Goal: Task Accomplishment & Management: Manage account settings

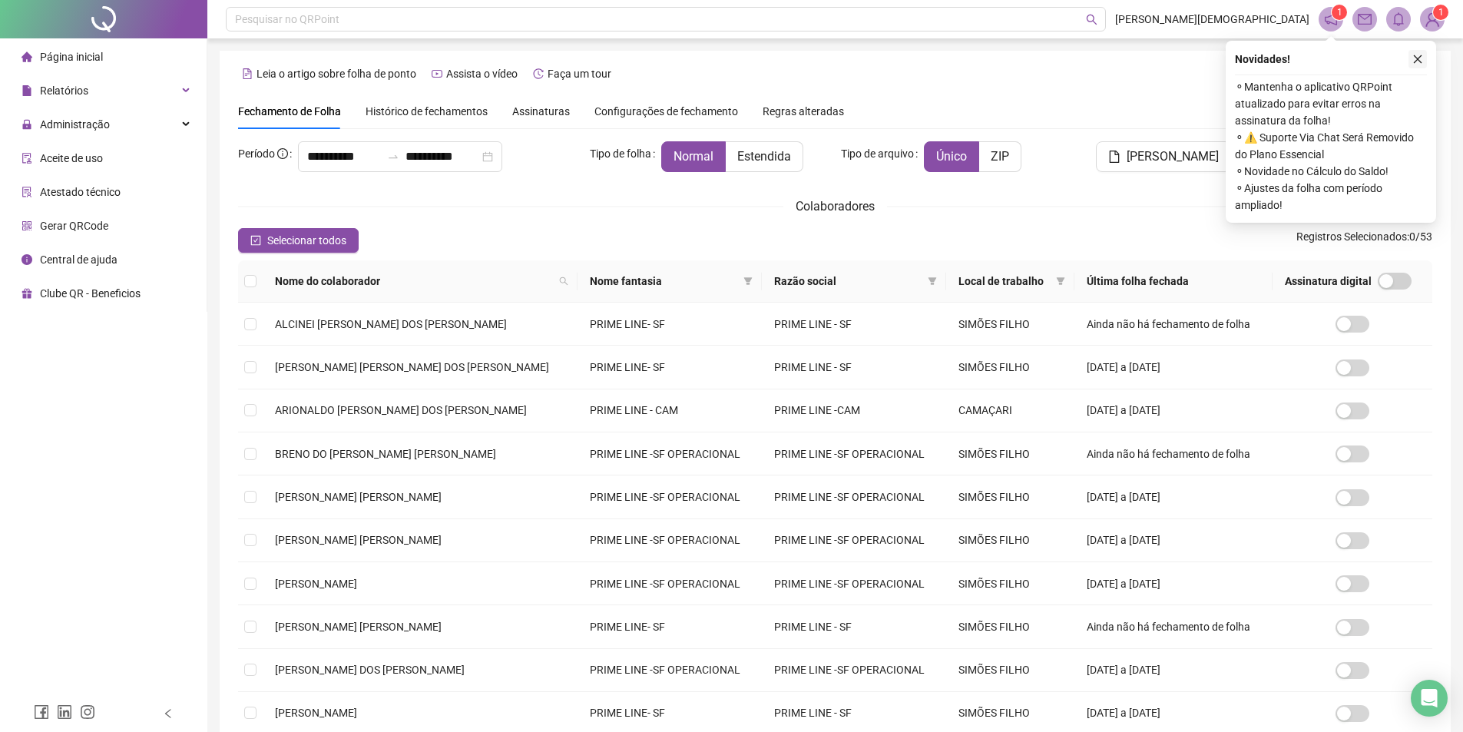
click at [1415, 61] on icon "close" at bounding box center [1417, 59] width 11 height 11
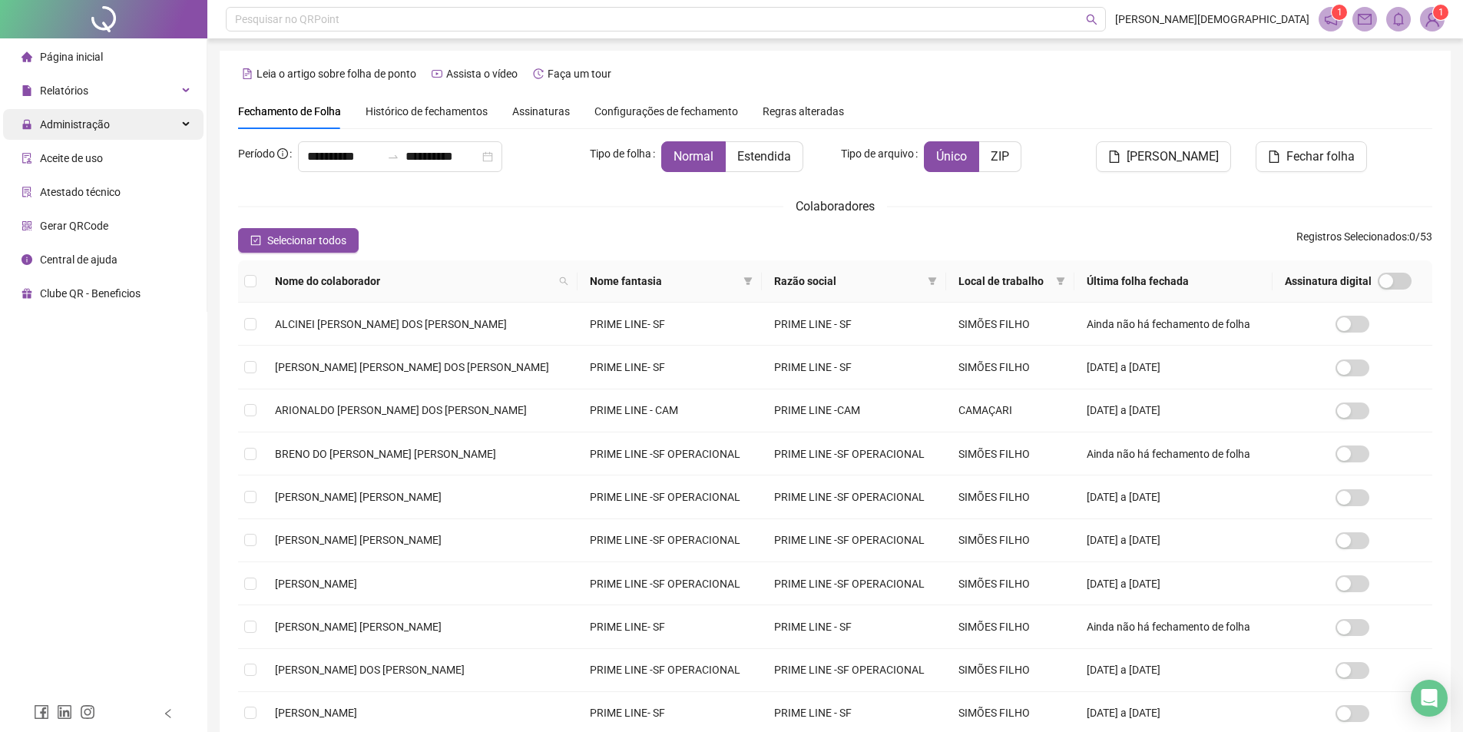
click at [89, 124] on span "Administração" at bounding box center [75, 124] width 70 height 12
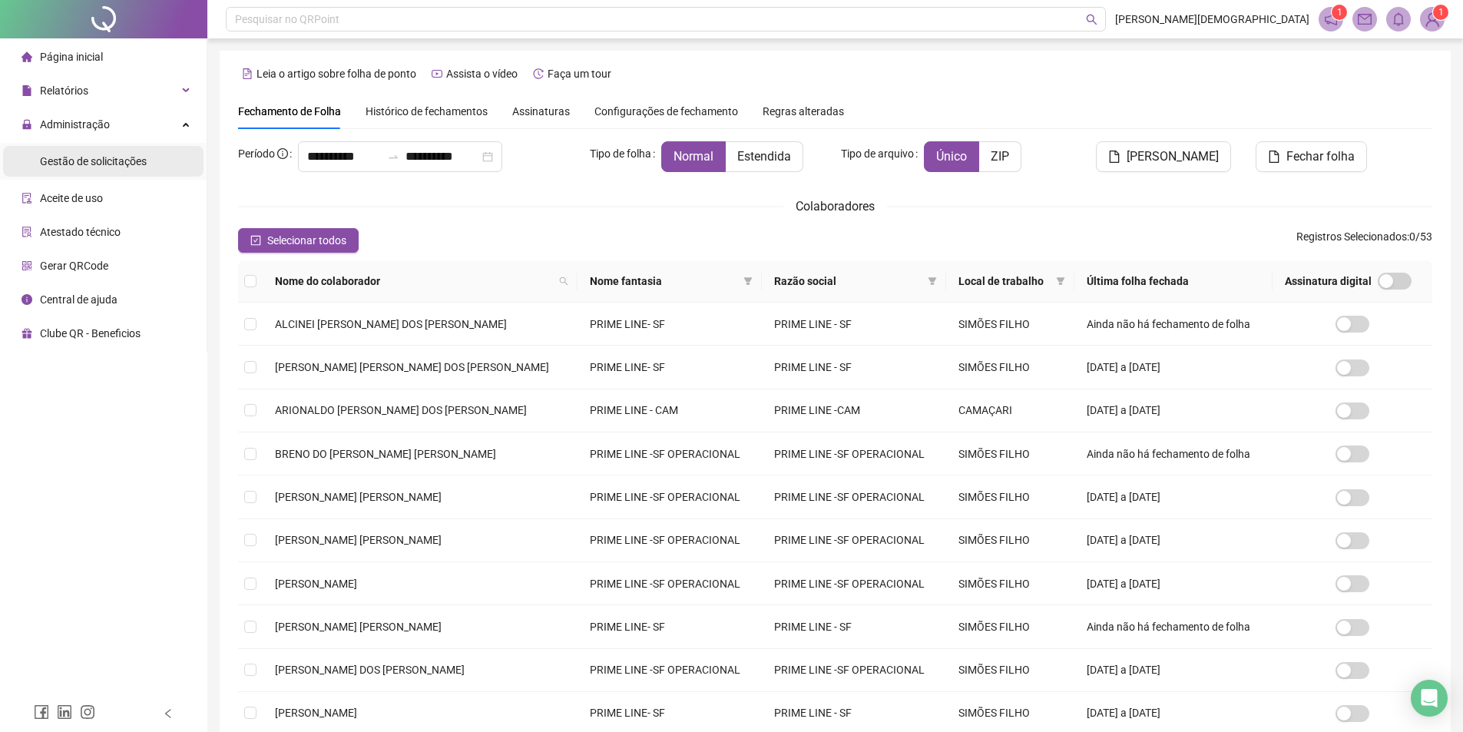
click at [98, 159] on span "Gestão de solicitações" at bounding box center [93, 161] width 107 height 12
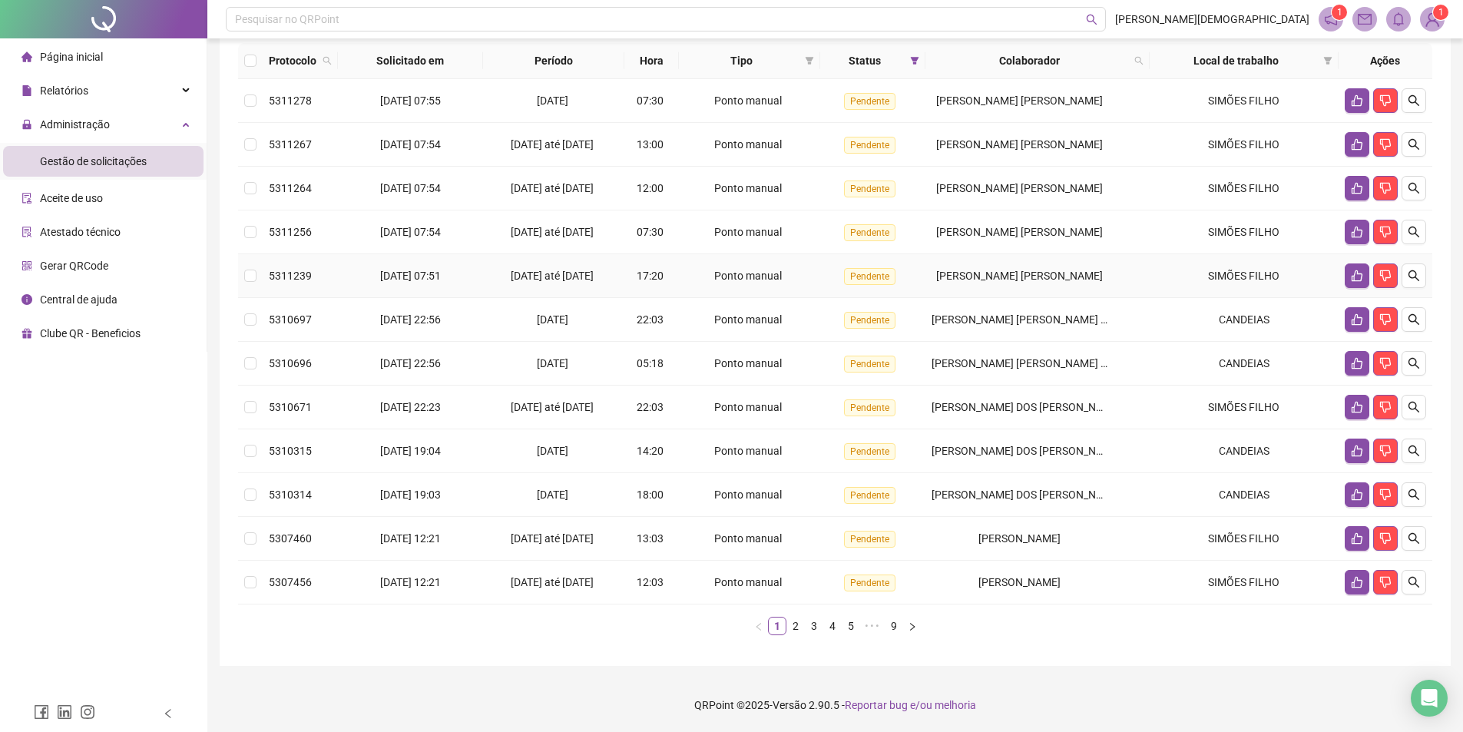
scroll to position [154, 0]
click at [1352, 413] on icon "like" at bounding box center [1357, 407] width 12 height 12
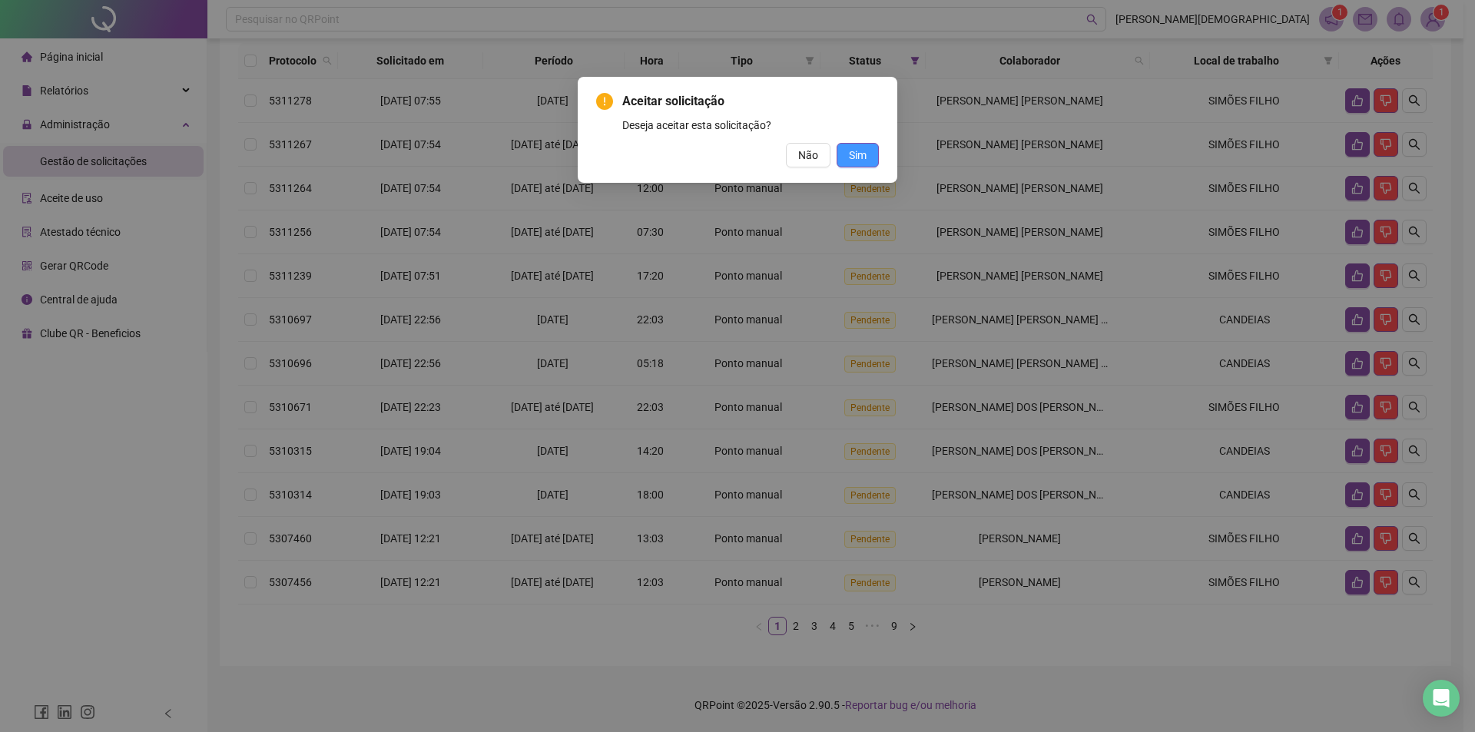
click at [858, 156] on span "Sim" at bounding box center [858, 155] width 18 height 17
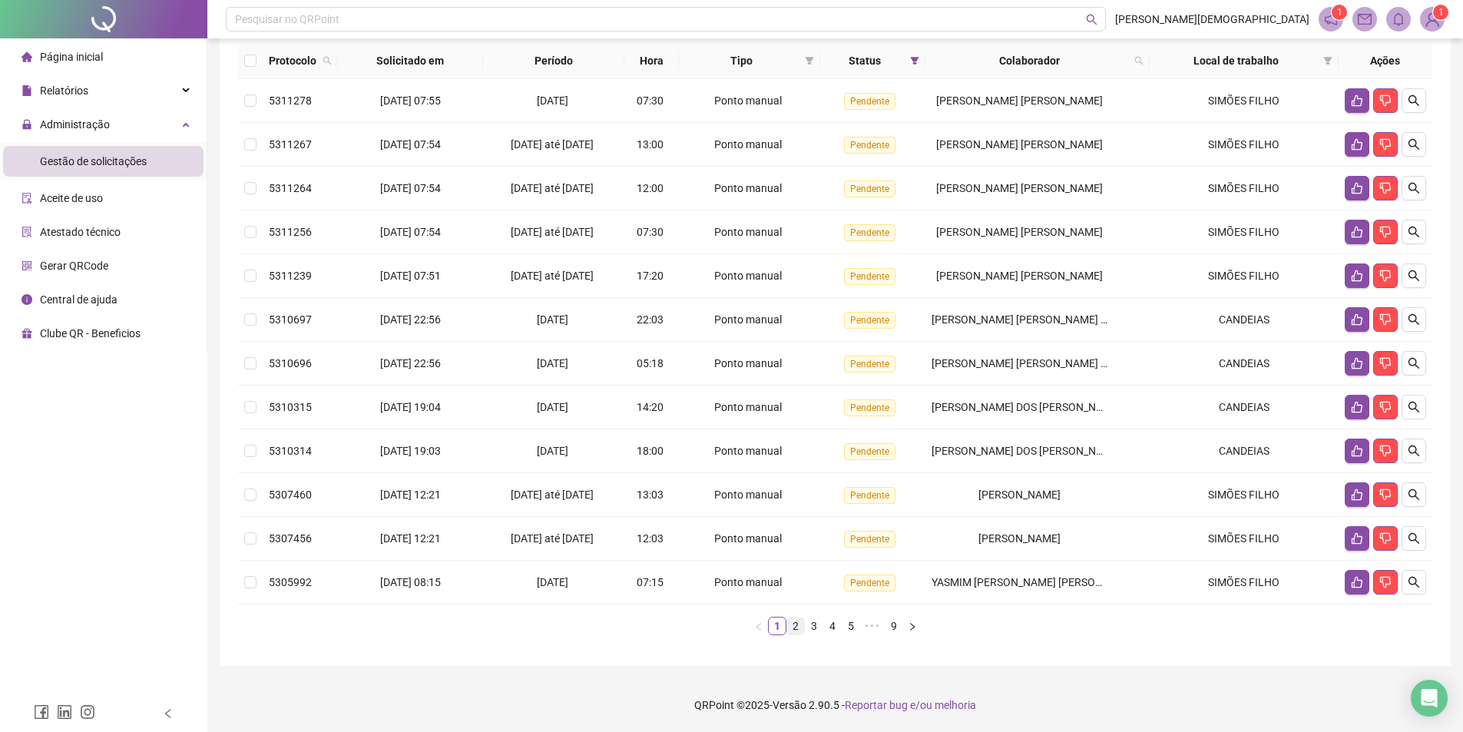
click at [798, 634] on link "2" at bounding box center [795, 625] width 17 height 17
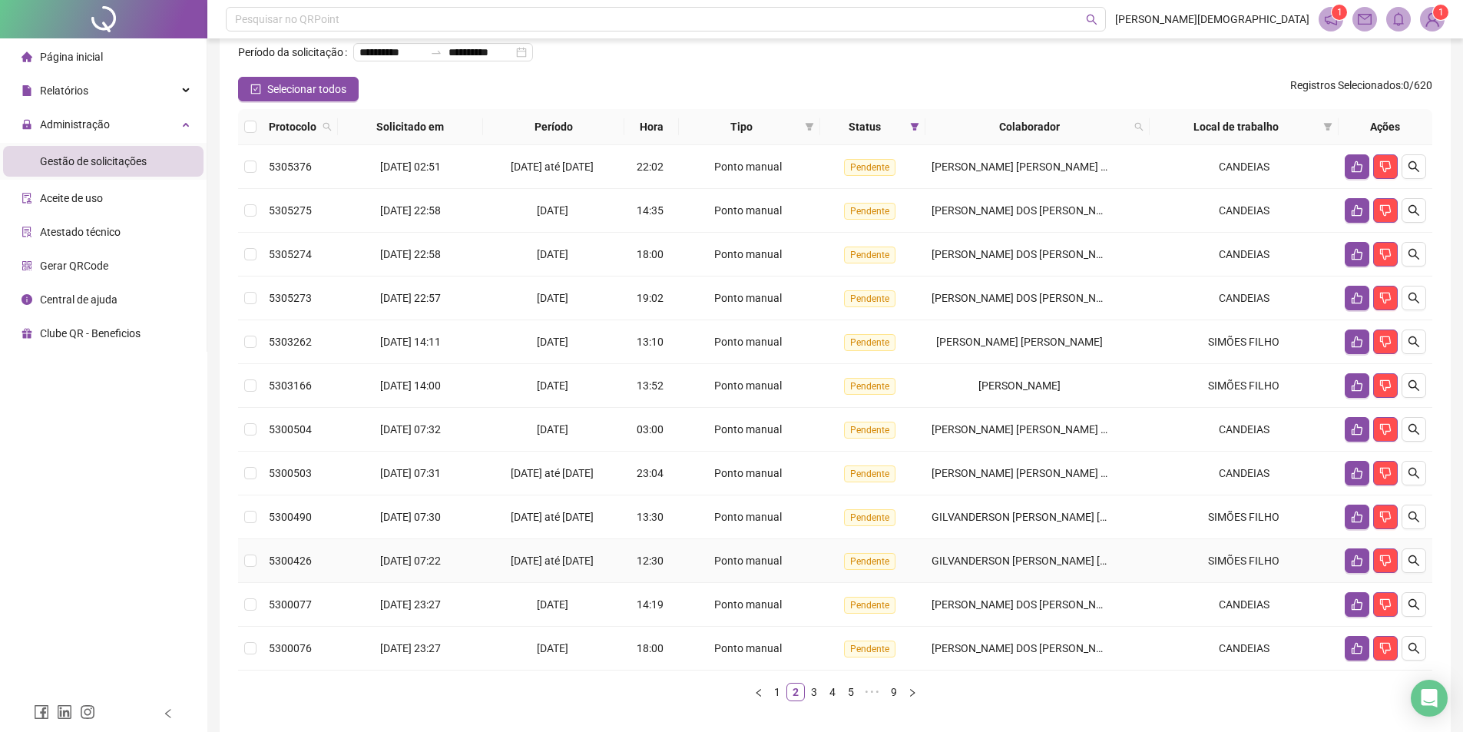
scroll to position [167, 0]
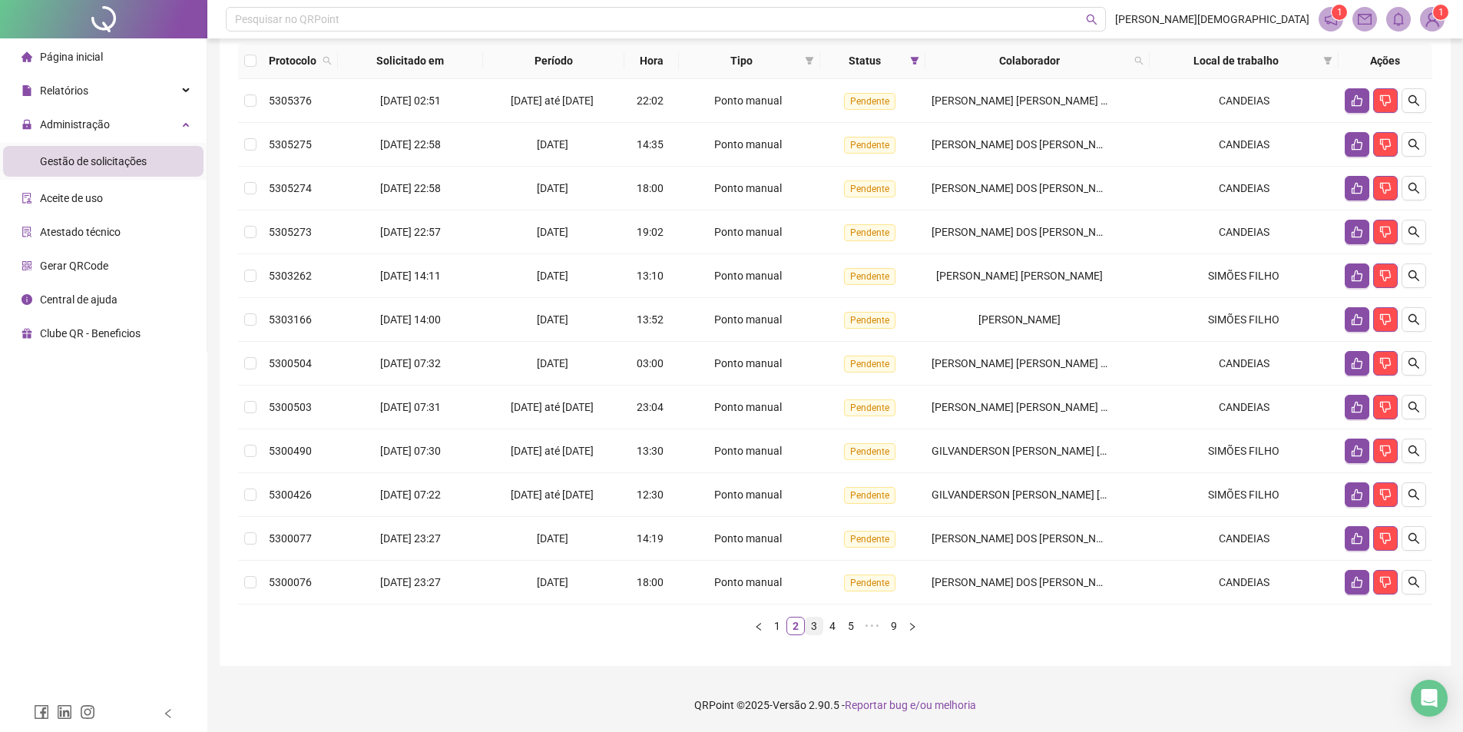
click at [809, 623] on link "3" at bounding box center [814, 625] width 17 height 17
click at [835, 626] on link "4" at bounding box center [832, 625] width 17 height 17
click at [842, 631] on link "5" at bounding box center [841, 625] width 17 height 17
click at [854, 626] on link "6" at bounding box center [854, 625] width 17 height 17
click at [864, 627] on link "7" at bounding box center [866, 625] width 17 height 17
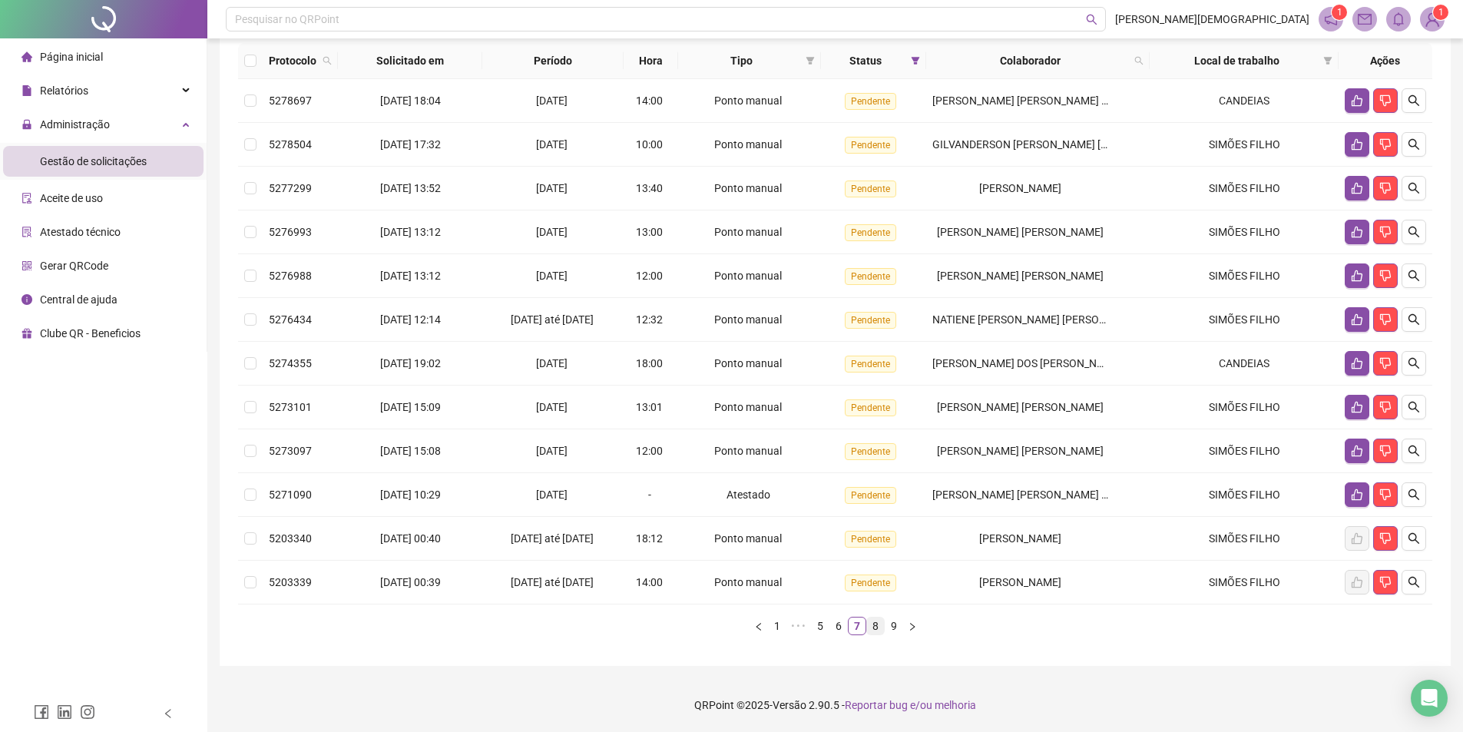
click at [878, 628] on link "8" at bounding box center [875, 625] width 17 height 17
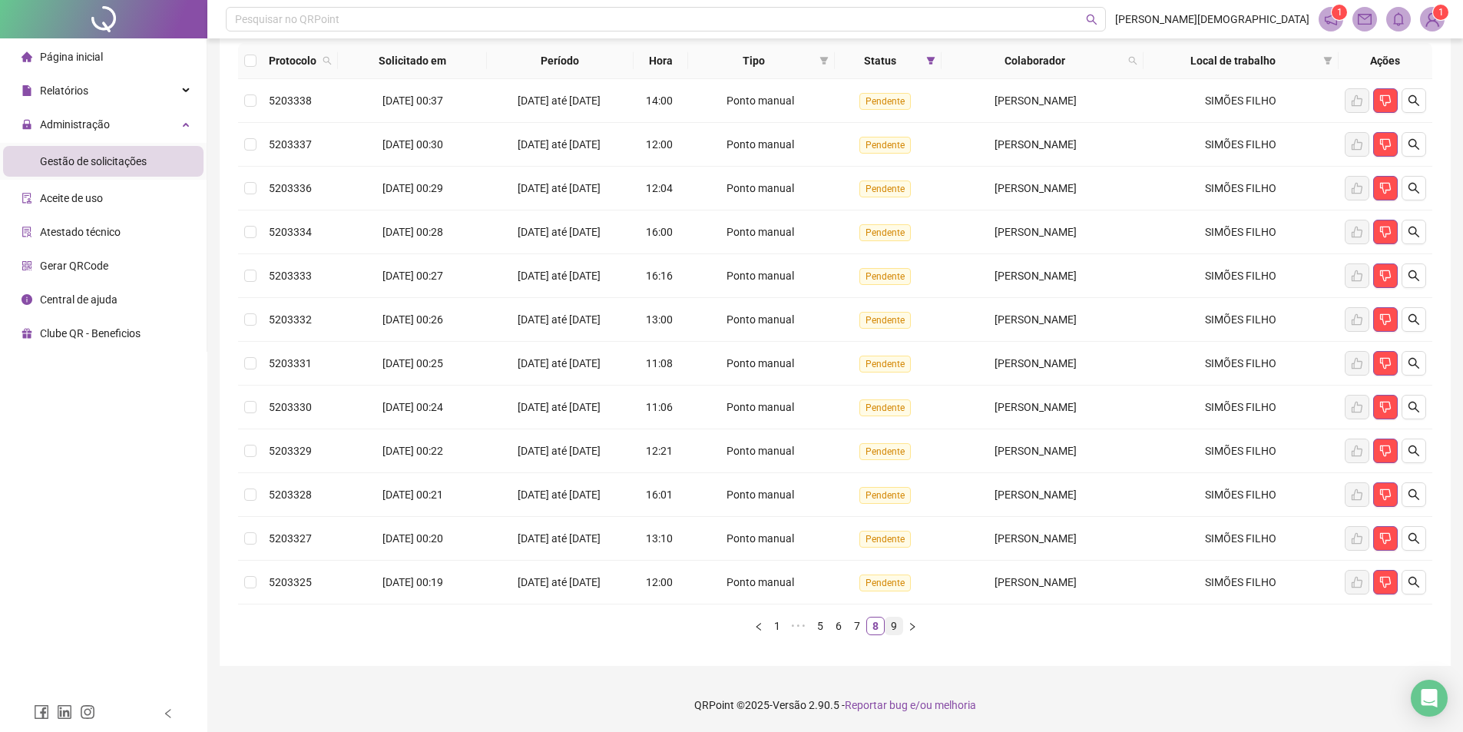
click at [894, 632] on link "9" at bounding box center [893, 625] width 17 height 17
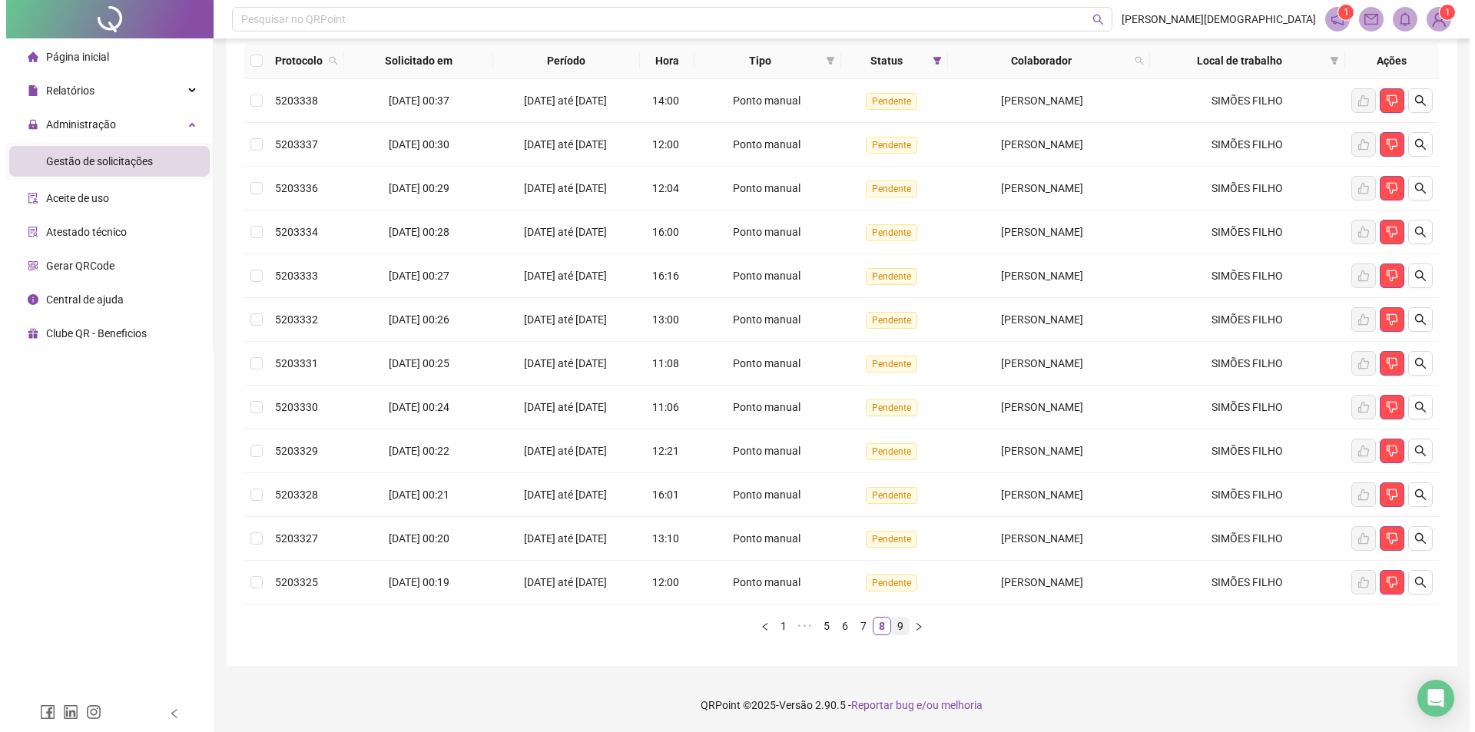
scroll to position [0, 0]
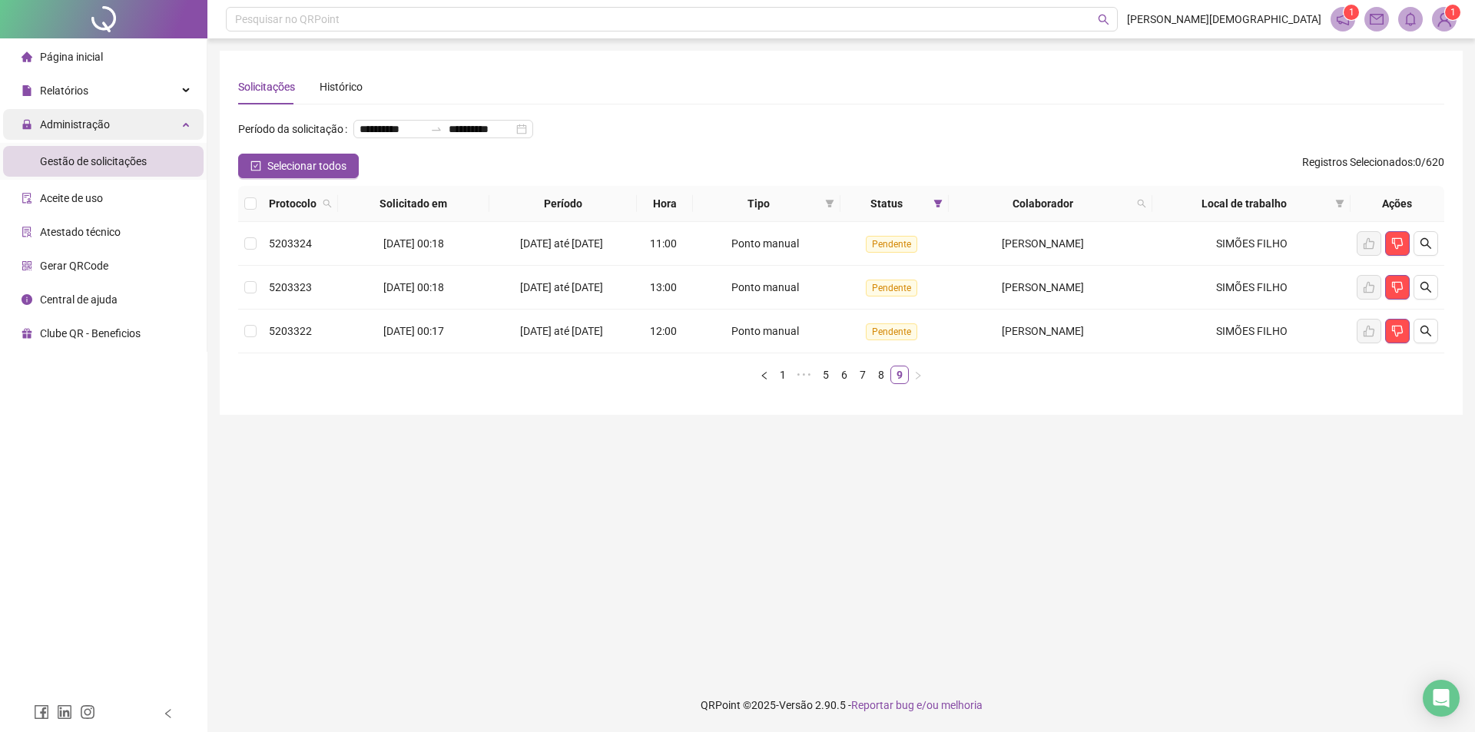
click at [112, 116] on div "Administração" at bounding box center [103, 124] width 200 height 31
